Goal: Navigation & Orientation: Understand site structure

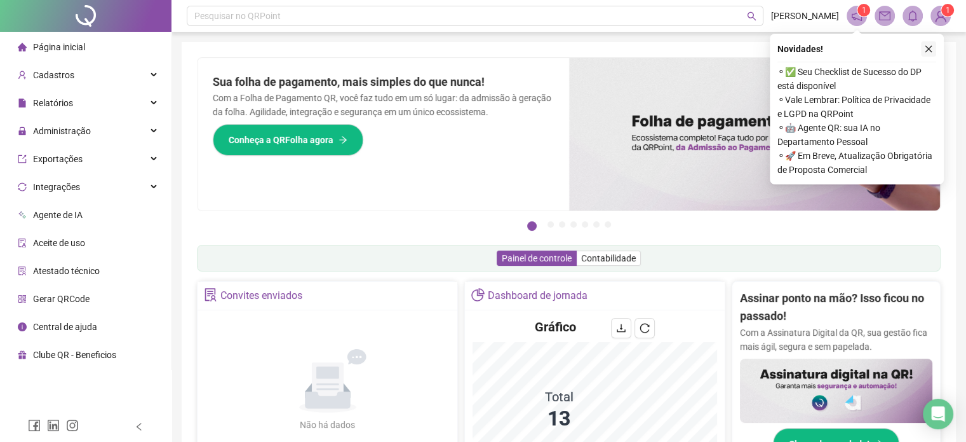
click at [927, 53] on button "button" at bounding box center [928, 48] width 15 height 15
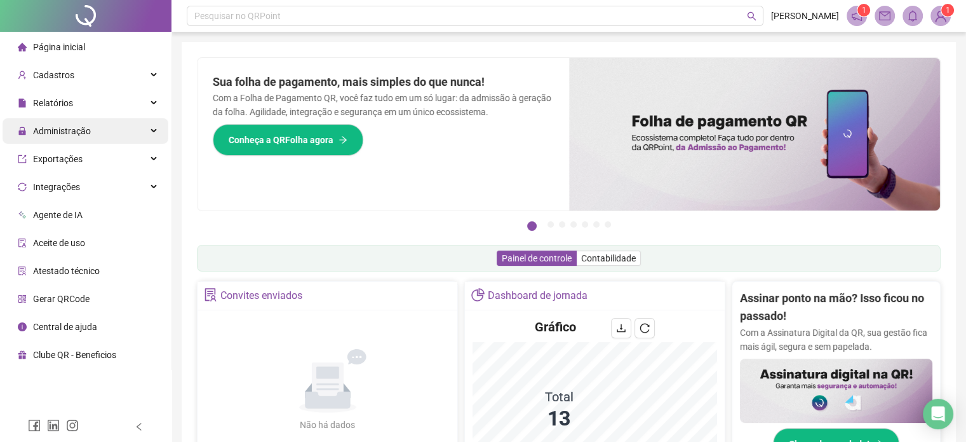
click at [58, 132] on span "Administração" at bounding box center [62, 131] width 58 height 10
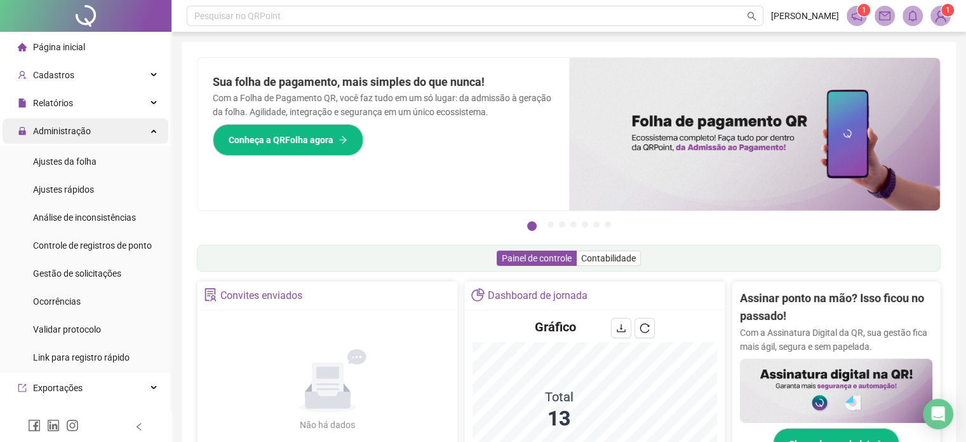
click at [58, 133] on span "Administração" at bounding box center [62, 131] width 58 height 10
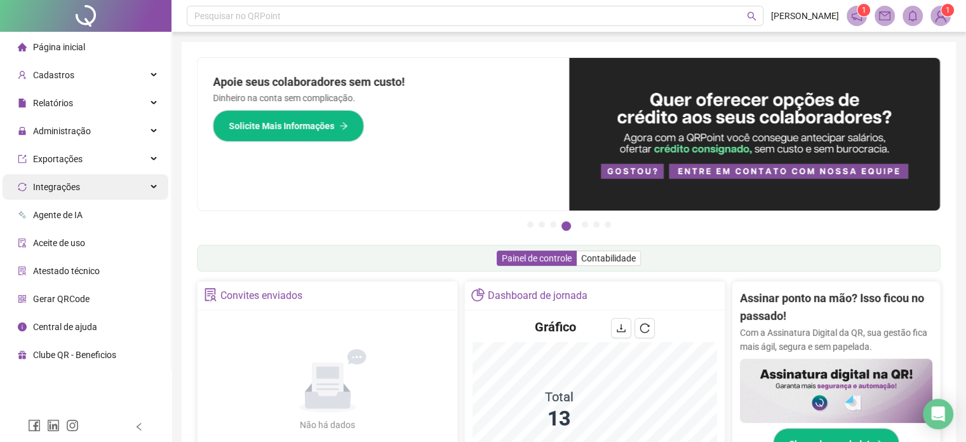
click at [48, 185] on span "Integrações" at bounding box center [56, 187] width 47 height 10
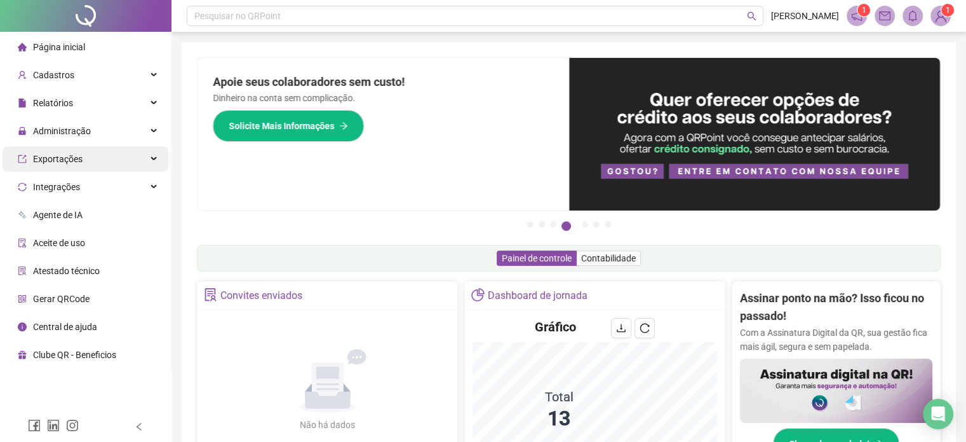
click at [80, 158] on span "Exportações" at bounding box center [58, 159] width 50 height 10
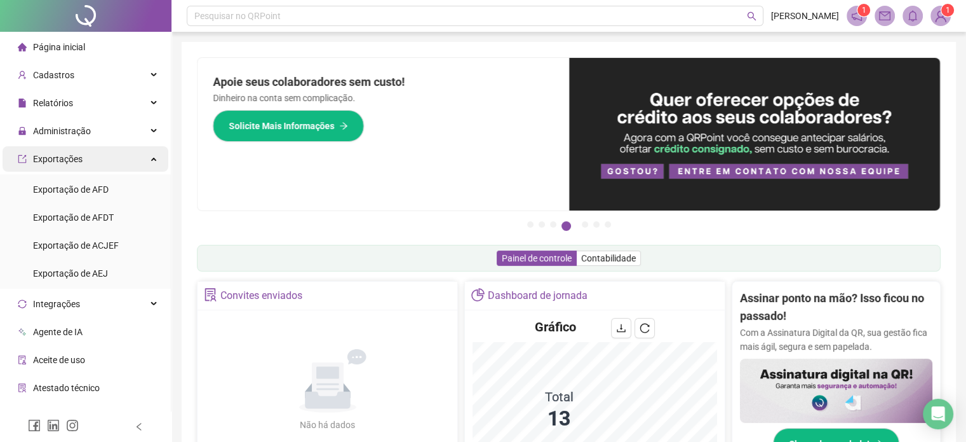
click at [80, 158] on span "Exportações" at bounding box center [58, 159] width 50 height 10
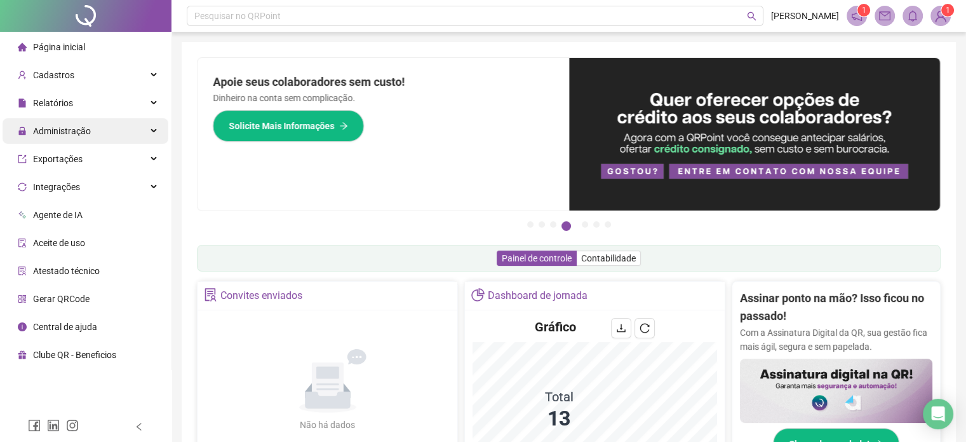
click at [119, 142] on div "Administração" at bounding box center [86, 130] width 166 height 25
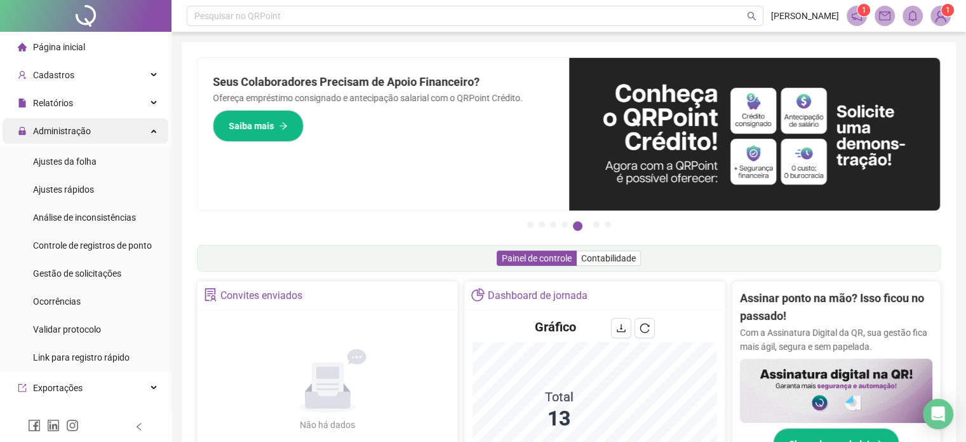
click at [102, 127] on div "Administração" at bounding box center [86, 130] width 166 height 25
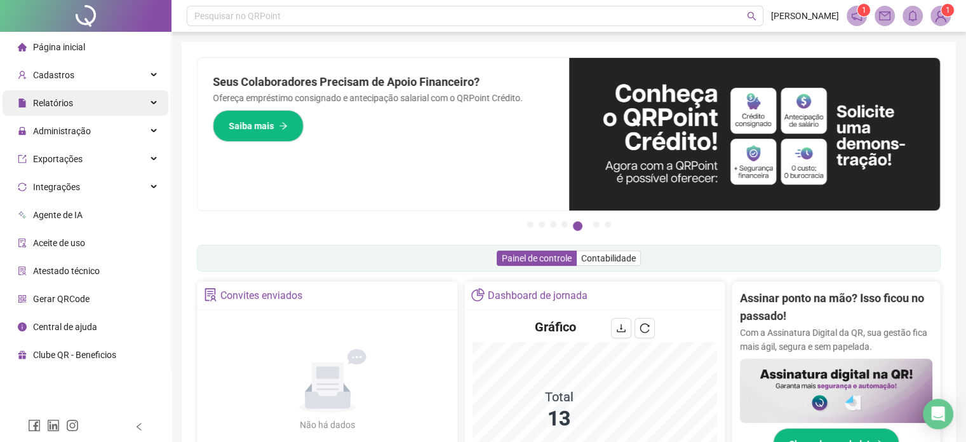
click at [89, 104] on div "Relatórios" at bounding box center [86, 102] width 166 height 25
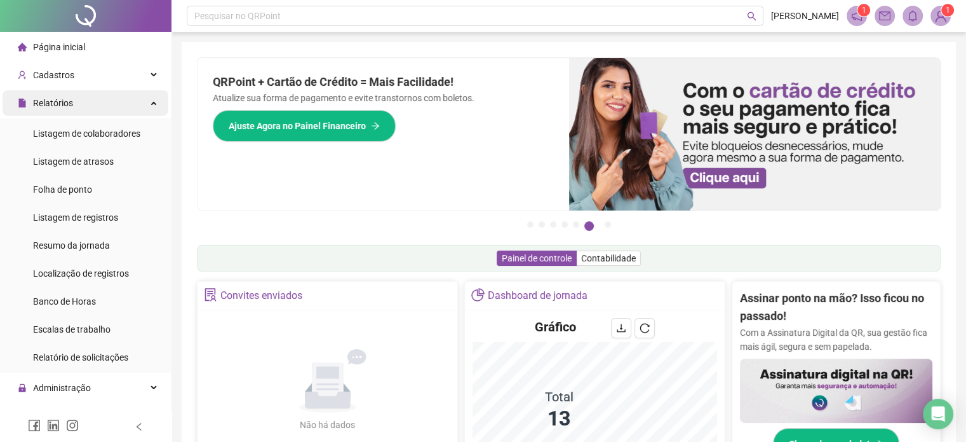
click at [114, 104] on div "Relatórios" at bounding box center [86, 102] width 166 height 25
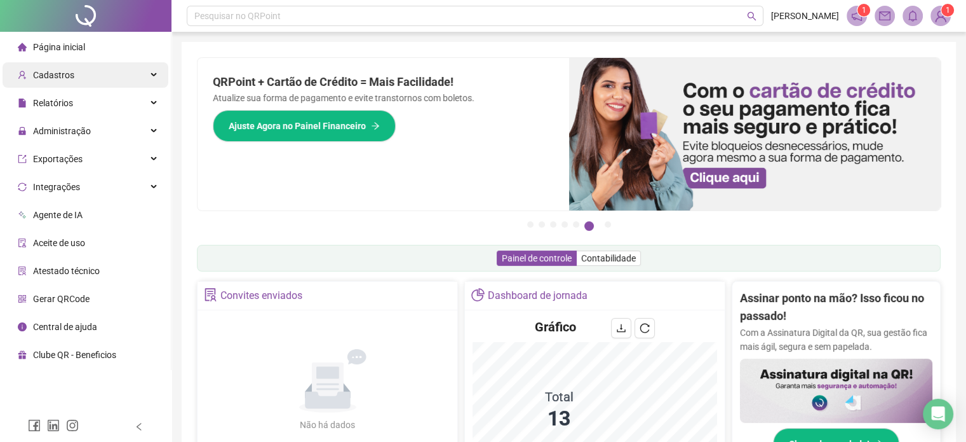
click at [99, 78] on div "Cadastros" at bounding box center [86, 74] width 166 height 25
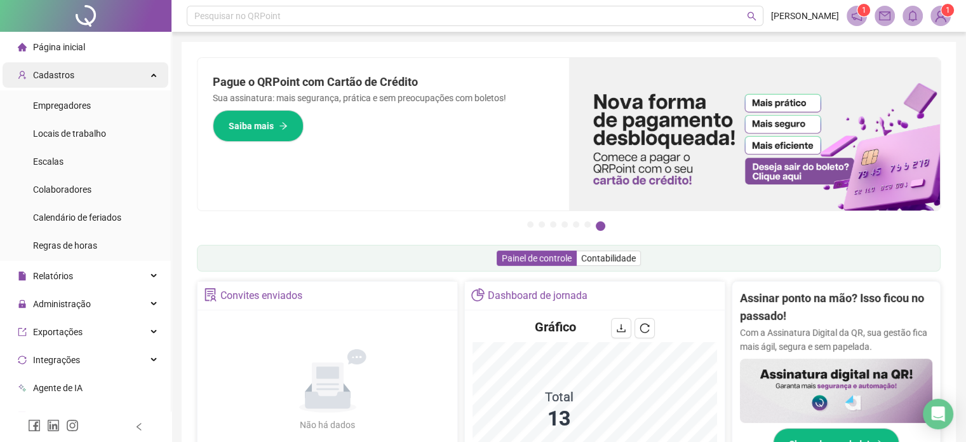
click at [99, 78] on div "Cadastros" at bounding box center [86, 74] width 166 height 25
